Goal: Task Accomplishment & Management: Use online tool/utility

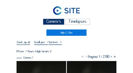
click at [71, 20] on div "Timelapses" at bounding box center [77, 22] width 25 height 7
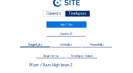
scroll to position [18, 0]
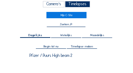
click at [52, 46] on span "Begin tot nu" at bounding box center [50, 46] width 15 height 3
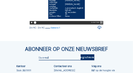
scroll to position [96, 0]
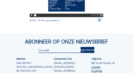
click at [31, 17] on icon at bounding box center [31, 15] width 3 height 4
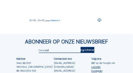
click at [98, 23] on icon at bounding box center [99, 20] width 4 height 5
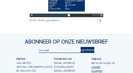
drag, startPoint x: 75, startPoint y: 45, endPoint x: 86, endPoint y: 45, distance: 10.9
click at [86, 17] on div at bounding box center [62, 16] width 58 height 4
click at [82, 17] on div at bounding box center [62, 16] width 58 height 4
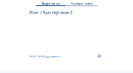
scroll to position [44, 0]
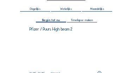
click at [86, 21] on span "Timelapse maken" at bounding box center [81, 20] width 22 height 3
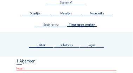
type input "07/10/2025 06:05"
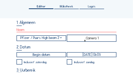
scroll to position [79, 0]
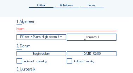
click at [29, 31] on input "text" at bounding box center [66, 29] width 100 height 5
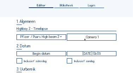
type input "Highbay 2 - Timelapse"
click at [40, 56] on input "text" at bounding box center [40, 53] width 49 height 5
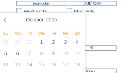
scroll to position [149, 0]
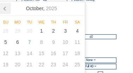
click at [8, 10] on icon at bounding box center [5, 8] width 11 height 11
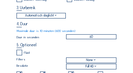
scroll to position [97, 0]
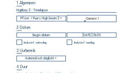
click at [40, 37] on input "text" at bounding box center [40, 35] width 49 height 5
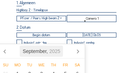
scroll to position [124, 0]
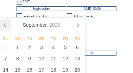
click at [6, 25] on icon at bounding box center [5, 24] width 11 height 11
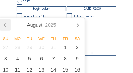
click at [6, 25] on icon at bounding box center [5, 24] width 11 height 11
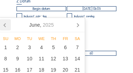
click at [6, 25] on icon at bounding box center [5, 24] width 11 height 11
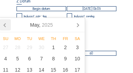
click at [6, 25] on icon at bounding box center [5, 24] width 11 height 11
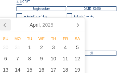
click at [6, 25] on icon at bounding box center [5, 24] width 11 height 11
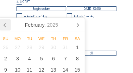
click at [6, 25] on icon at bounding box center [5, 24] width 11 height 11
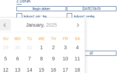
click at [6, 25] on icon at bounding box center [5, 24] width 11 height 11
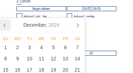
click at [6, 25] on icon at bounding box center [5, 24] width 11 height 11
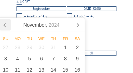
click at [6, 25] on icon at bounding box center [5, 24] width 11 height 11
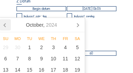
click at [6, 25] on icon at bounding box center [5, 24] width 11 height 11
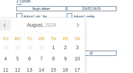
click at [6, 25] on icon at bounding box center [5, 24] width 11 height 11
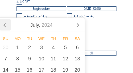
click at [6, 25] on icon at bounding box center [5, 24] width 11 height 11
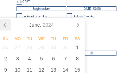
click at [6, 25] on icon at bounding box center [5, 24] width 11 height 11
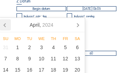
click at [6, 25] on icon at bounding box center [5, 24] width 11 height 11
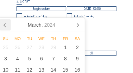
click at [6, 25] on icon at bounding box center [5, 24] width 11 height 11
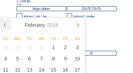
click at [6, 25] on icon at bounding box center [5, 24] width 11 height 11
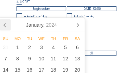
click at [6, 25] on icon at bounding box center [5, 24] width 11 height 11
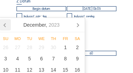
click at [6, 25] on icon at bounding box center [5, 24] width 11 height 11
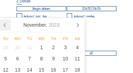
click at [6, 25] on icon at bounding box center [5, 24] width 11 height 11
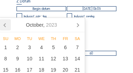
click at [6, 25] on icon at bounding box center [5, 24] width 11 height 11
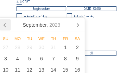
click at [6, 25] on icon at bounding box center [5, 24] width 11 height 11
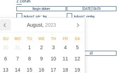
click at [6, 25] on icon at bounding box center [5, 24] width 11 height 11
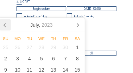
click at [6, 25] on icon at bounding box center [5, 24] width 11 height 11
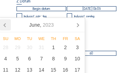
click at [6, 25] on icon at bounding box center [5, 24] width 11 height 11
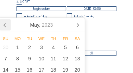
click at [6, 25] on icon at bounding box center [5, 24] width 11 height 11
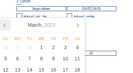
click at [6, 25] on icon at bounding box center [5, 24] width 11 height 11
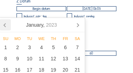
click at [6, 25] on icon at bounding box center [5, 24] width 11 height 11
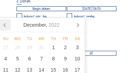
click at [6, 25] on icon at bounding box center [5, 24] width 11 height 11
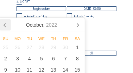
click at [6, 25] on icon at bounding box center [5, 24] width 11 height 11
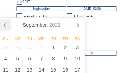
click at [6, 25] on icon at bounding box center [5, 24] width 11 height 11
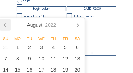
click at [6, 25] on icon at bounding box center [5, 24] width 11 height 11
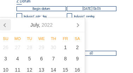
click at [6, 25] on icon at bounding box center [5, 24] width 11 height 11
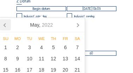
click at [6, 25] on icon at bounding box center [5, 24] width 11 height 11
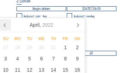
click at [6, 25] on icon at bounding box center [5, 24] width 11 height 11
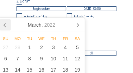
click at [6, 25] on icon at bounding box center [5, 24] width 11 height 11
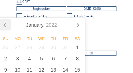
click at [6, 25] on icon at bounding box center [5, 24] width 11 height 11
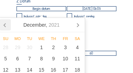
click at [6, 25] on icon at bounding box center [5, 24] width 11 height 11
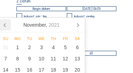
click at [6, 25] on icon at bounding box center [5, 24] width 11 height 11
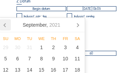
click at [6, 25] on icon at bounding box center [5, 24] width 11 height 11
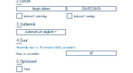
click at [95, 35] on div "Automatisch daglicht 06:00 Van 18:00 Tot" at bounding box center [66, 32] width 100 height 6
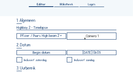
scroll to position [96, 0]
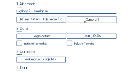
click at [48, 39] on input "text" at bounding box center [40, 36] width 49 height 5
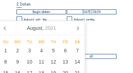
scroll to position [140, 0]
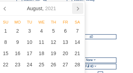
click at [79, 9] on icon at bounding box center [77, 8] width 11 height 11
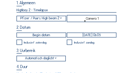
click at [79, 9] on input "Highbay 2 - Timelapse" at bounding box center [66, 10] width 100 height 5
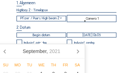
click at [46, 38] on input "text" at bounding box center [40, 35] width 49 height 5
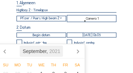
click at [57, 51] on icon "2021" at bounding box center [54, 51] width 11 height 6
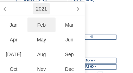
scroll to position [141, 0]
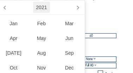
click at [44, 7] on div "2021" at bounding box center [41, 7] width 16 height 11
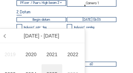
scroll to position [133, 0]
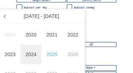
click at [31, 55] on div "2024" at bounding box center [30, 55] width 21 height 20
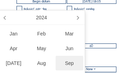
click at [64, 60] on div "Sep" at bounding box center [69, 63] width 28 height 15
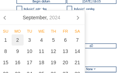
click at [19, 41] on div "2" at bounding box center [18, 39] width 12 height 11
type input "02/09/2024 00:00"
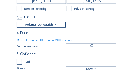
click at [99, 22] on div "3. Uurbereik Automatisch daglicht 06:00 Van 18:00 Tot" at bounding box center [66, 21] width 100 height 13
click at [20, 11] on input "checkbox" at bounding box center [18, 8] width 5 height 5
checkbox input "true"
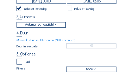
click at [72, 11] on div "Inclusief zondag" at bounding box center [91, 8] width 49 height 5
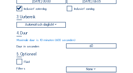
click at [70, 11] on input "checkbox" at bounding box center [69, 8] width 5 height 5
checkbox input "false"
click at [83, 26] on div "Automatisch daglicht 06:00 Van 18:00 Tot" at bounding box center [66, 25] width 100 height 6
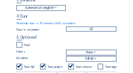
scroll to position [149, 0]
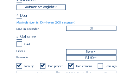
click at [96, 31] on input "60" at bounding box center [91, 28] width 50 height 5
type input "6"
type input "30"
click at [56, 48] on div "Fluid" at bounding box center [66, 44] width 100 height 7
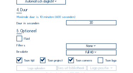
scroll to position [157, 0]
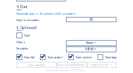
click at [21, 38] on input "checkbox" at bounding box center [18, 35] width 5 height 5
checkbox input "true"
checkbox input "false"
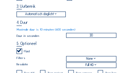
scroll to position [131, 0]
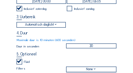
click at [57, 27] on div "Automatisch daglicht" at bounding box center [41, 24] width 32 height 5
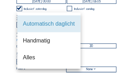
click at [110, 32] on div "1. Algemeen Highbay 2 - Timelapse Pfizer / Puurs High beam 2 Camera 1 2. Datum …" at bounding box center [66, 32] width 100 height 130
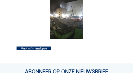
scroll to position [271, 0]
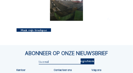
click at [39, 32] on div "Maak mijn timelapse" at bounding box center [33, 30] width 34 height 4
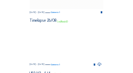
scroll to position [96, 0]
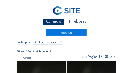
click at [73, 23] on div "Timelapses" at bounding box center [77, 22] width 25 height 7
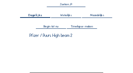
scroll to position [35, 0]
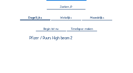
click at [54, 30] on span "Begin tot nu" at bounding box center [50, 28] width 15 height 3
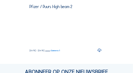
scroll to position [79, 0]
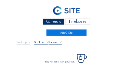
click at [75, 22] on div "Timelapses" at bounding box center [77, 22] width 25 height 7
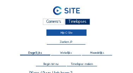
click at [71, 34] on link "Mijn C-Site" at bounding box center [66, 32] width 40 height 6
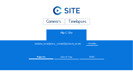
click at [75, 22] on div "Timelapses" at bounding box center [77, 22] width 25 height 7
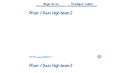
scroll to position [53, 0]
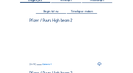
click at [77, 12] on span "Timelapse maken" at bounding box center [81, 11] width 22 height 3
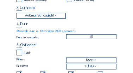
type input "07/10/2025 06:10"
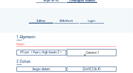
scroll to position [88, 0]
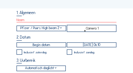
click at [30, 22] on input "text" at bounding box center [66, 20] width 100 height 5
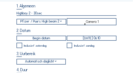
scroll to position [96, 0]
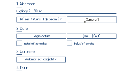
type input "Highbay 2 - 30sec"
click at [47, 39] on input "text" at bounding box center [40, 36] width 49 height 5
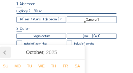
click at [6, 52] on icon at bounding box center [5, 52] width 11 height 11
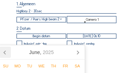
click at [6, 52] on icon at bounding box center [5, 52] width 11 height 11
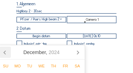
click at [6, 52] on icon at bounding box center [5, 52] width 11 height 11
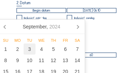
scroll to position [123, 0]
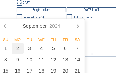
click at [16, 50] on div "2" at bounding box center [18, 48] width 12 height 11
type input "02/09/2024 06:10"
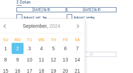
click at [111, 48] on div "4. Duur Maximale duur is 10 minuten (600 seconden) Duur in seconden 60" at bounding box center [66, 48] width 100 height 17
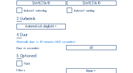
scroll to position [131, 0]
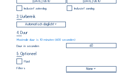
click at [20, 11] on input "checkbox" at bounding box center [18, 8] width 5 height 5
checkbox input "true"
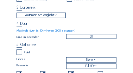
scroll to position [149, 0]
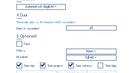
click at [88, 31] on input "60" at bounding box center [91, 28] width 50 height 5
type input "30"
click at [82, 45] on div "Fluid" at bounding box center [66, 44] width 100 height 7
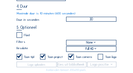
click at [19, 38] on input "checkbox" at bounding box center [18, 35] width 5 height 5
checkbox input "true"
checkbox input "false"
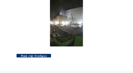
scroll to position [254, 0]
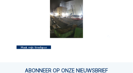
click at [37, 49] on div "Maak mijn timelapse" at bounding box center [33, 48] width 34 height 4
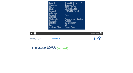
scroll to position [170, 0]
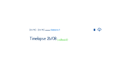
click at [100, 32] on icon at bounding box center [99, 29] width 4 height 5
